Goal: Transaction & Acquisition: Purchase product/service

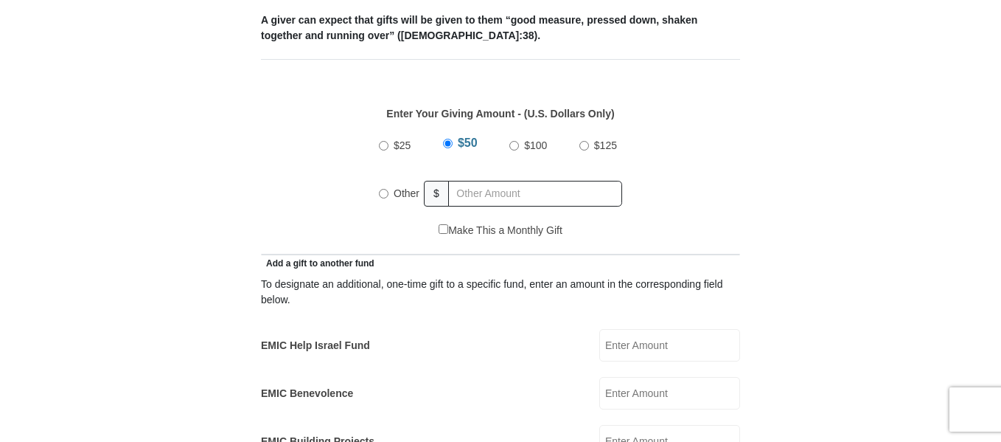
scroll to position [737, 0]
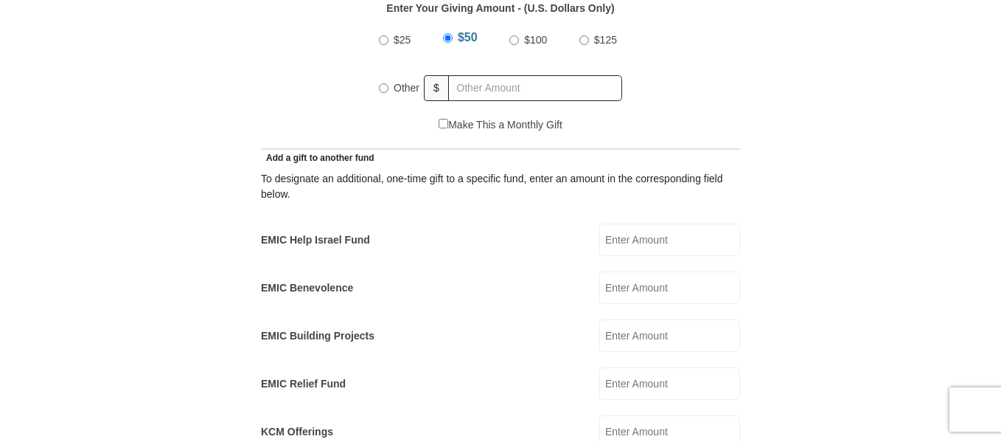
click at [618, 223] on input "EMIC Help Israel Fund" at bounding box center [669, 239] width 141 height 32
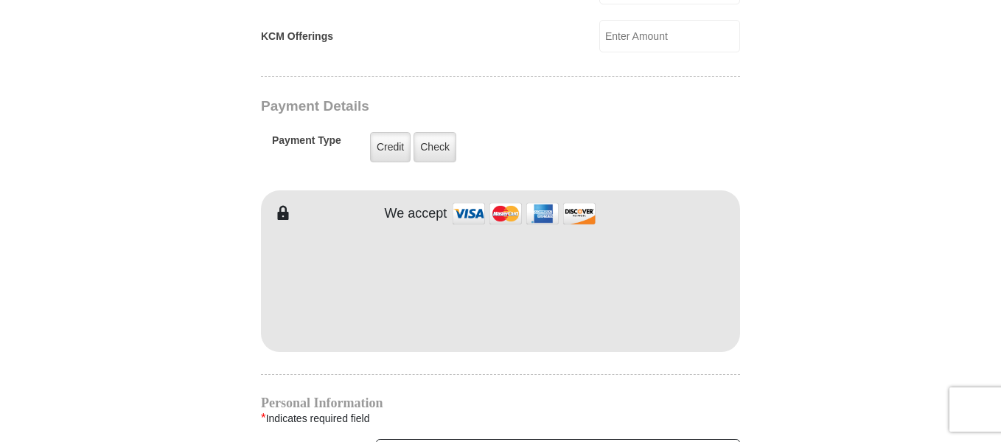
scroll to position [1179, 0]
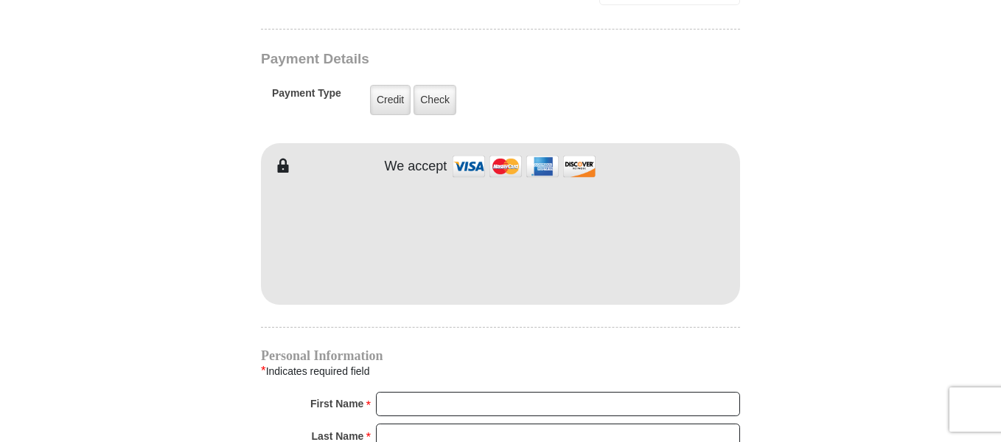
type input "50.00"
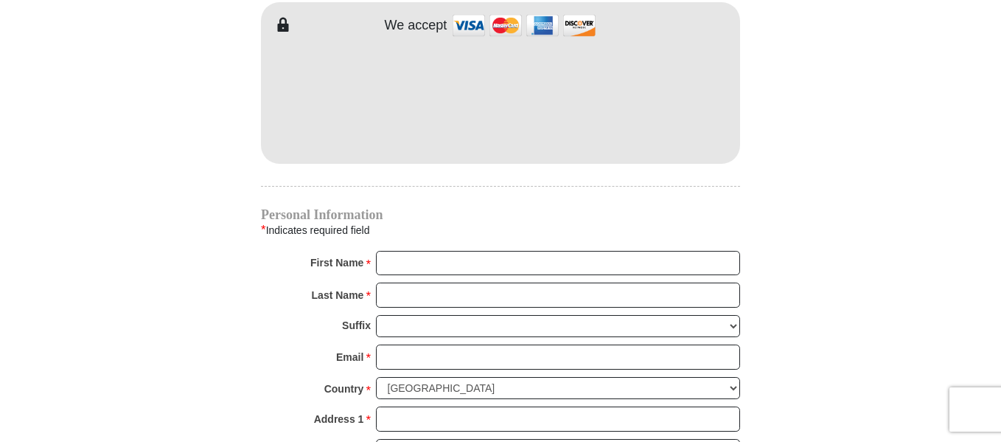
scroll to position [1327, 0]
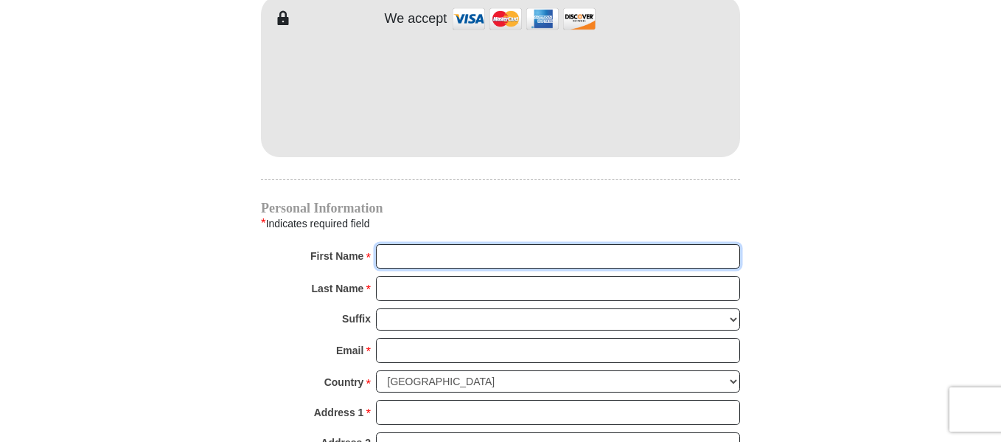
click at [401, 244] on input "First Name *" at bounding box center [558, 256] width 364 height 25
type input "[PERSON_NAME]"
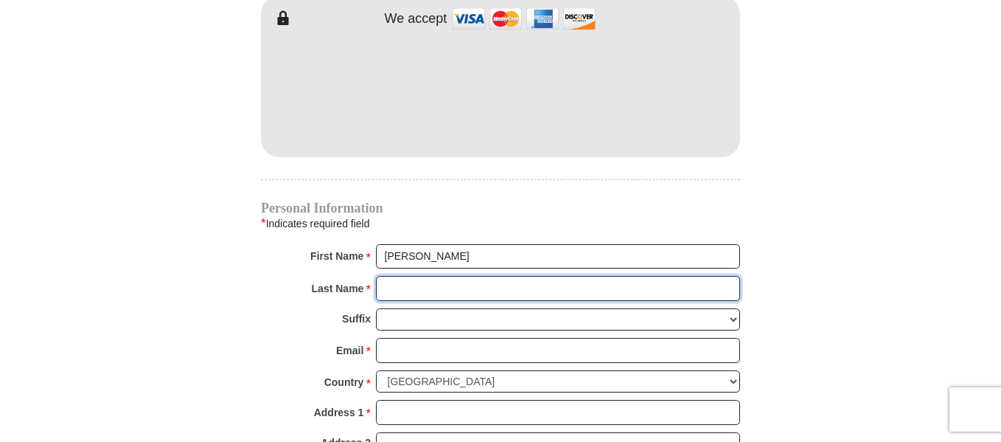
click at [394, 276] on input "Last Name *" at bounding box center [558, 288] width 364 height 25
type input "[PERSON_NAME]"
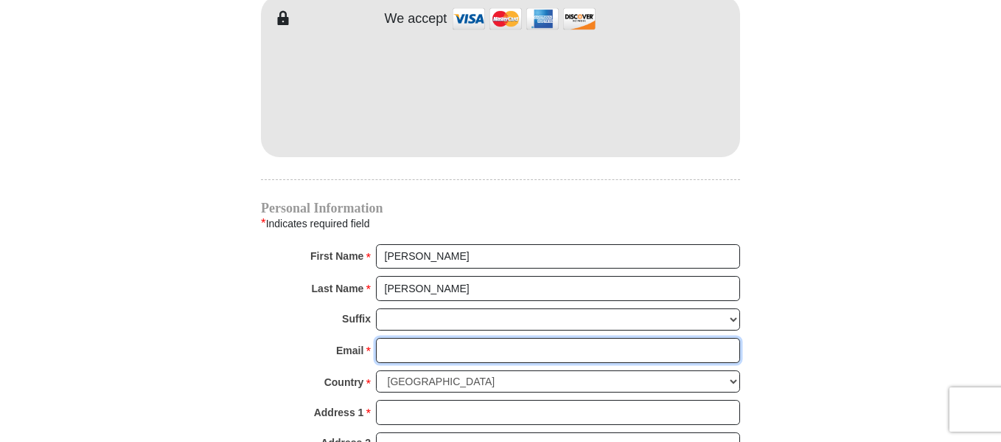
click at [400, 338] on input "Email *" at bounding box center [558, 350] width 364 height 25
type input "[PERSON_NAME][EMAIL_ADDRESS][DOMAIN_NAME]"
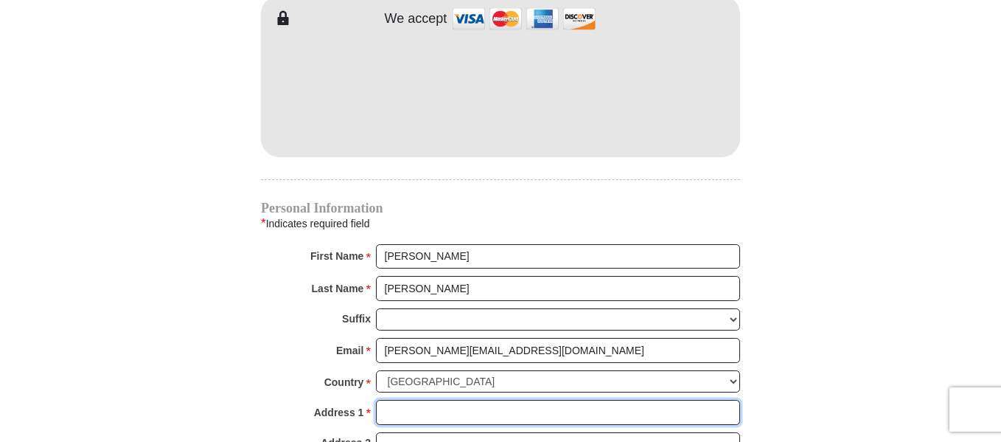
click at [394, 400] on input "Address 1 *" at bounding box center [558, 412] width 364 height 25
type input "1704 [PERSON_NAME]"
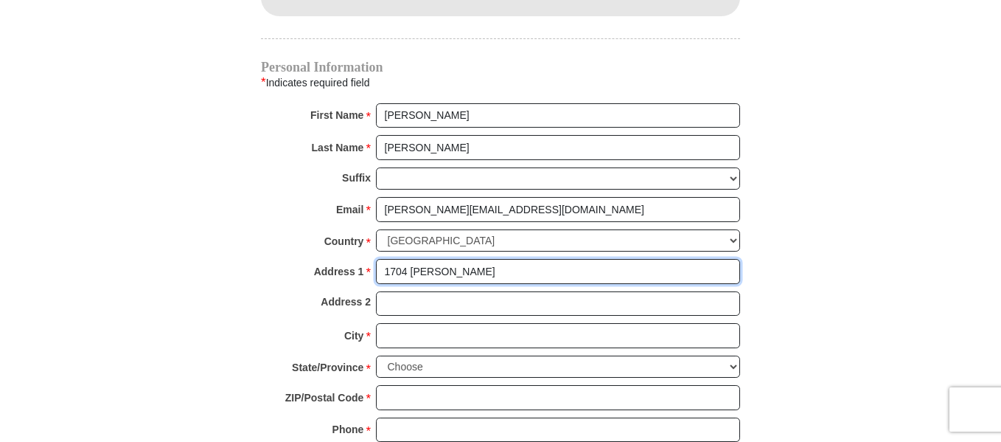
scroll to position [1548, 0]
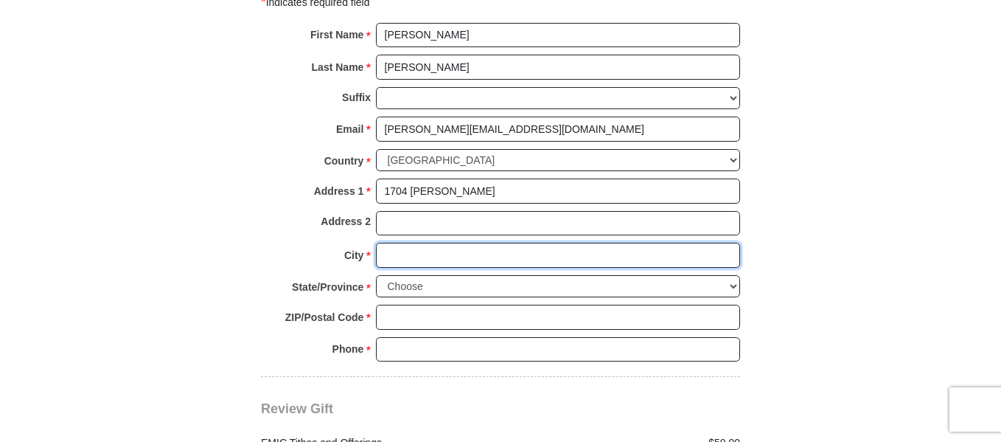
click at [404, 243] on input "City *" at bounding box center [558, 255] width 364 height 25
type input "[GEOGRAPHIC_DATA]"
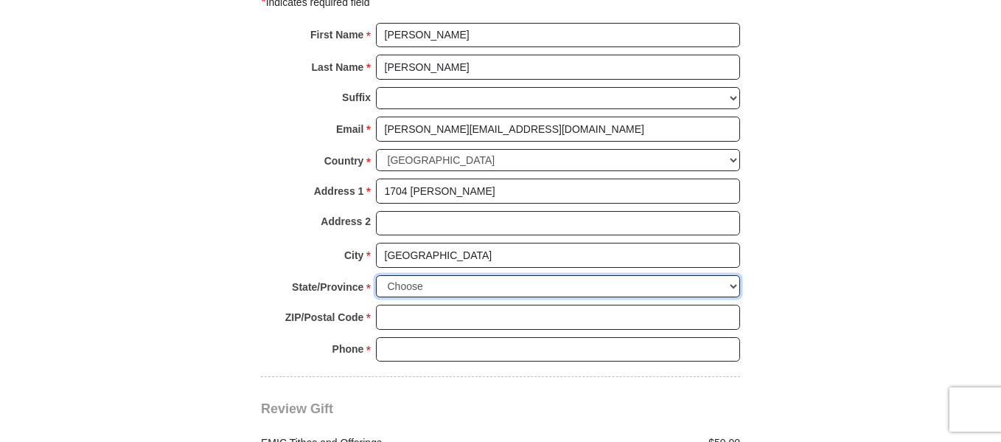
click at [468, 275] on select "Choose [US_STATE] [US_STATE] [US_STATE] [US_STATE] [US_STATE] Armed Forces Amer…" at bounding box center [558, 286] width 364 height 23
select select "OK"
click at [376, 275] on select "Choose [US_STATE] [US_STATE] [US_STATE] [US_STATE] [US_STATE] Armed Forces Amer…" at bounding box center [558, 286] width 364 height 23
click at [406, 304] on input "ZIP/Postal Code *" at bounding box center [558, 316] width 364 height 25
type input "74601"
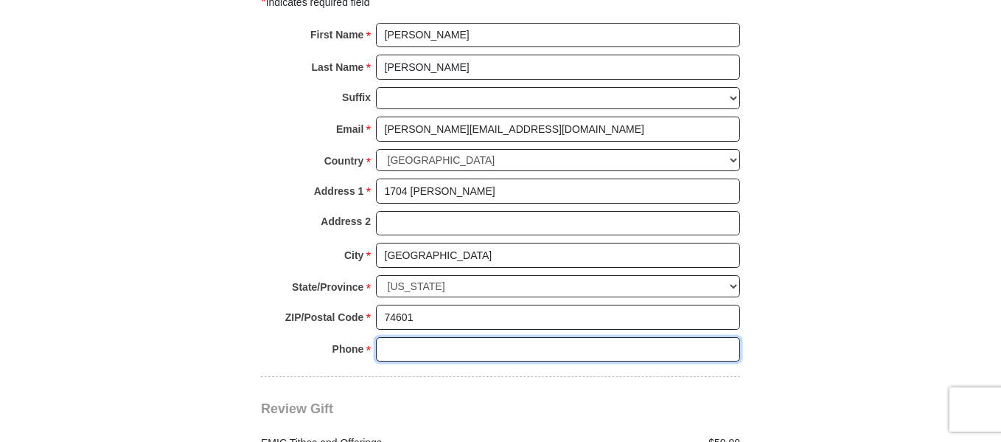
click at [412, 337] on input "Phone * *" at bounding box center [558, 349] width 364 height 25
type input "[PHONE_NUMBER]"
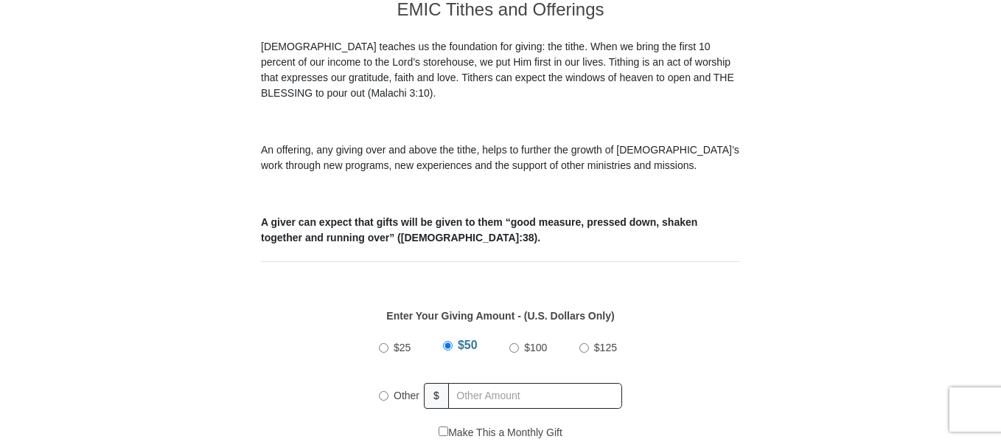
scroll to position [442, 0]
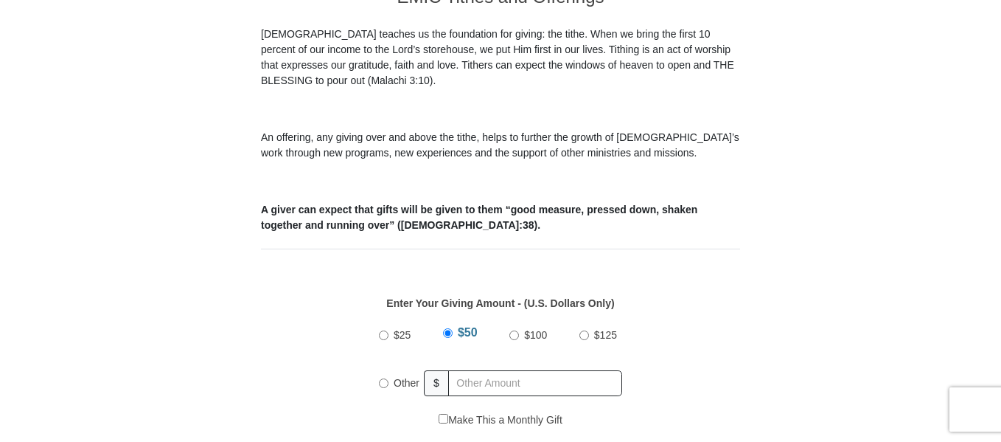
click at [449, 328] on input "$50" at bounding box center [448, 333] width 10 height 10
radio input "true"
click at [481, 370] on input "text" at bounding box center [537, 383] width 169 height 26
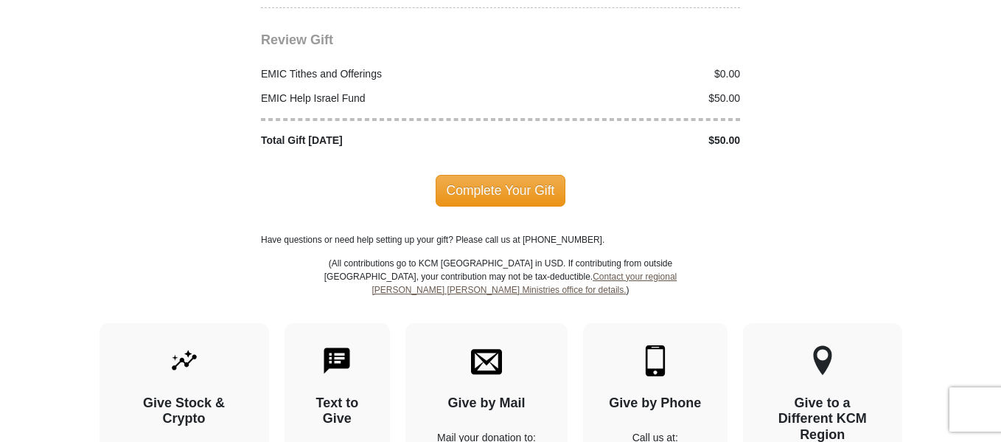
scroll to position [1843, 0]
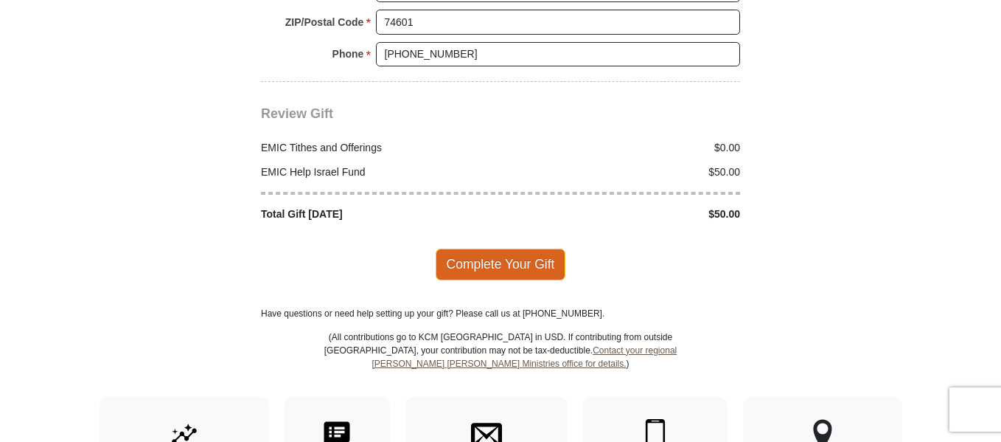
click at [481, 248] on span "Complete Your Gift" at bounding box center [501, 263] width 130 height 31
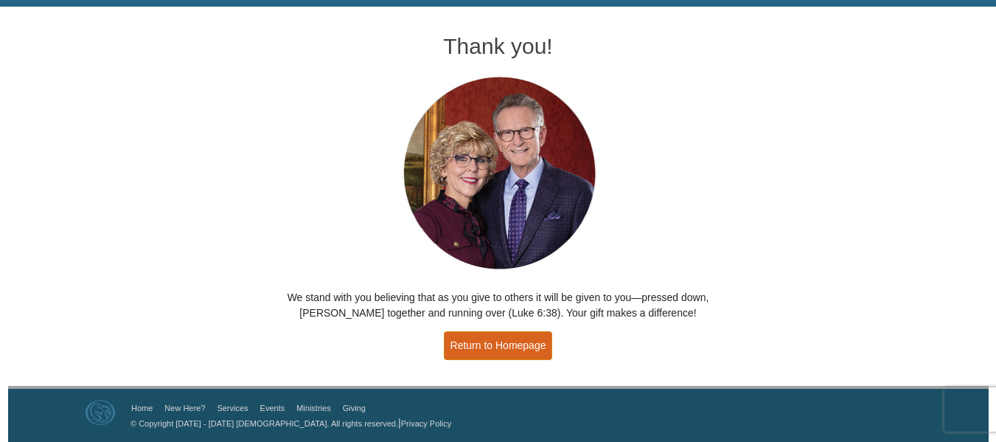
drag, startPoint x: 472, startPoint y: 346, endPoint x: 813, endPoint y: 280, distance: 347.5
click at [472, 346] on link "Return to Homepage" at bounding box center [498, 345] width 109 height 29
